Goal: Find specific page/section

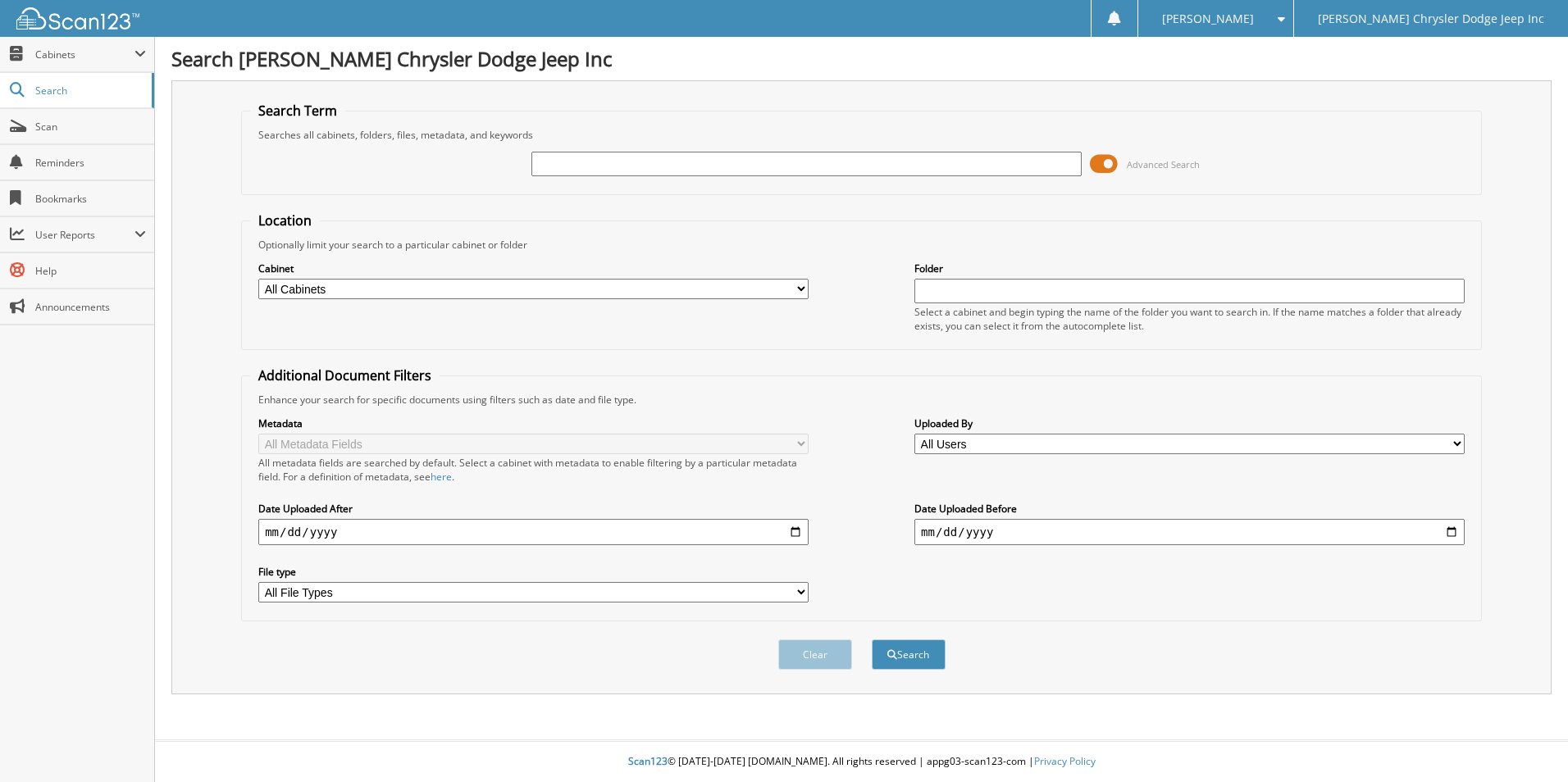
click at [767, 160] on input "text" at bounding box center [807, 164] width 550 height 25
type input "FMA4920A"
click at [871, 640] on button "Search" at bounding box center [908, 654] width 74 height 30
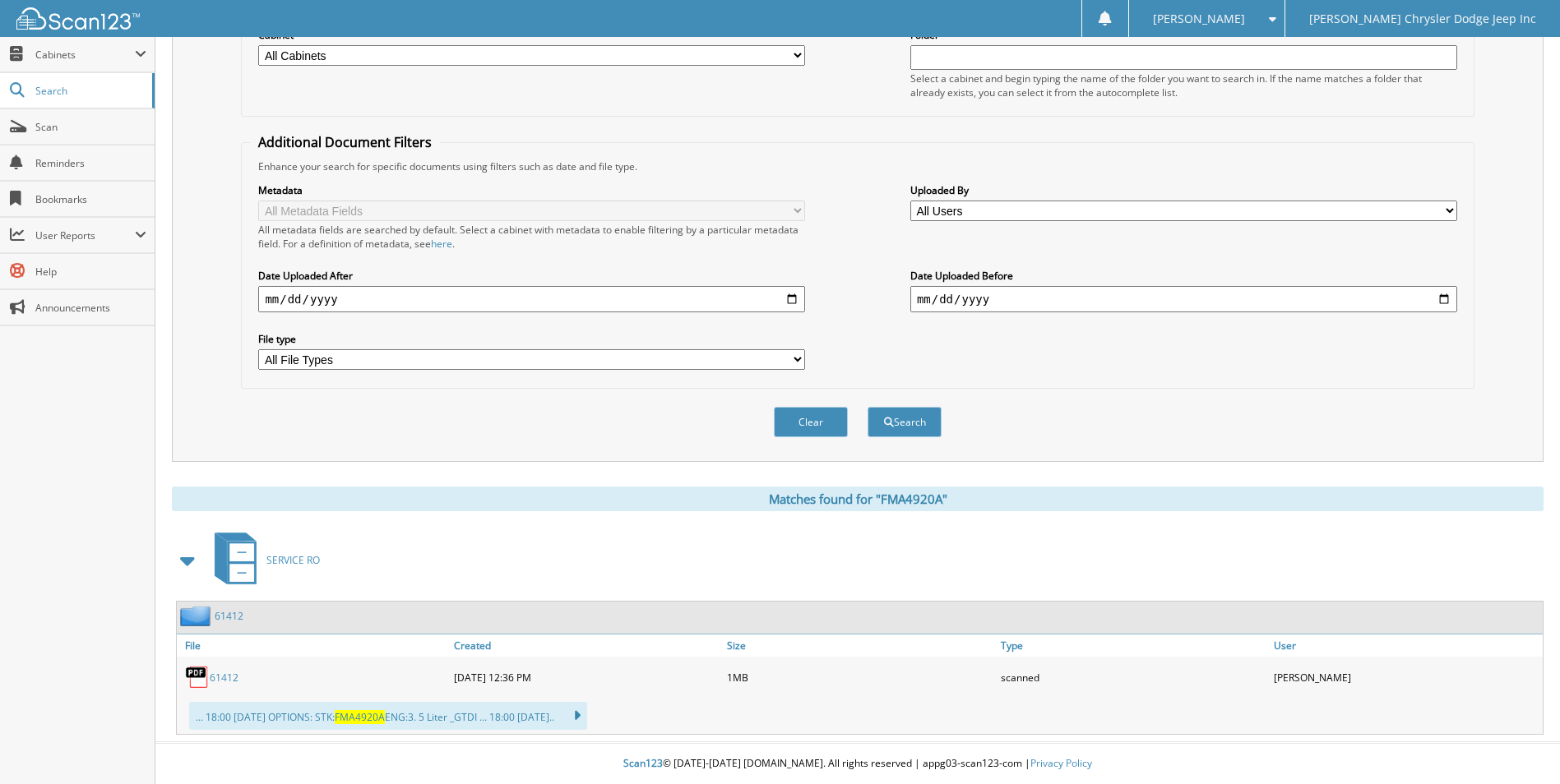
scroll to position [235, 0]
click at [581, 718] on icon at bounding box center [569, 715] width 24 height 23
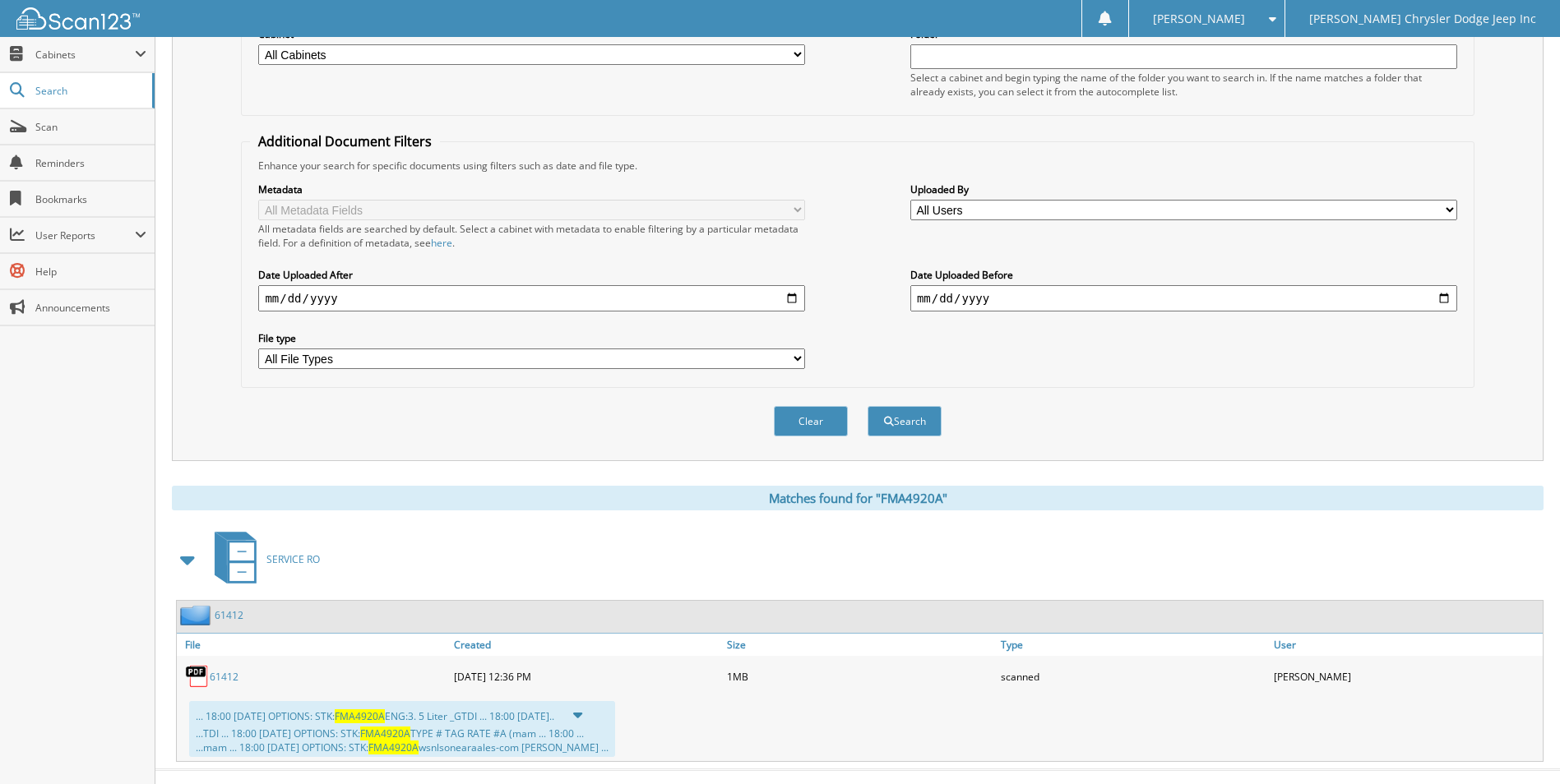
click at [213, 673] on link "61412" at bounding box center [223, 677] width 29 height 14
